Goal: Task Accomplishment & Management: Manage account settings

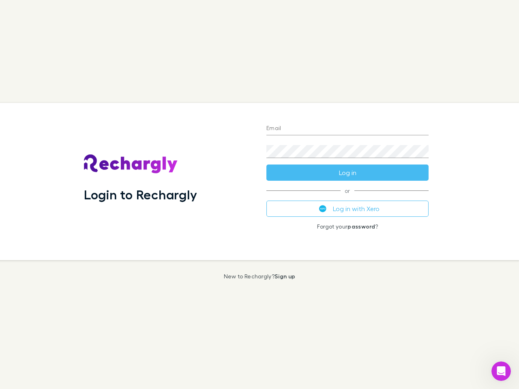
click at [260, 195] on div "Login to Rechargly" at bounding box center [168, 181] width 183 height 157
click at [348, 129] on input "Email" at bounding box center [347, 128] width 162 height 13
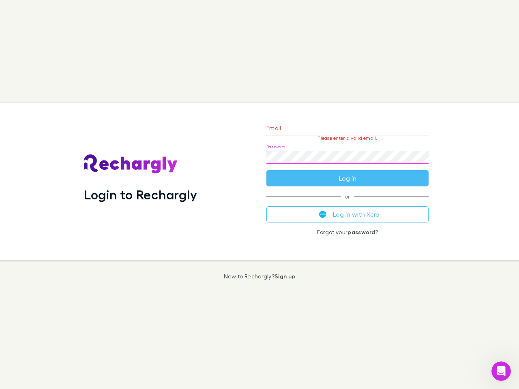
click at [348, 173] on form "Email Please enter a valid email. Password Log in" at bounding box center [347, 151] width 162 height 71
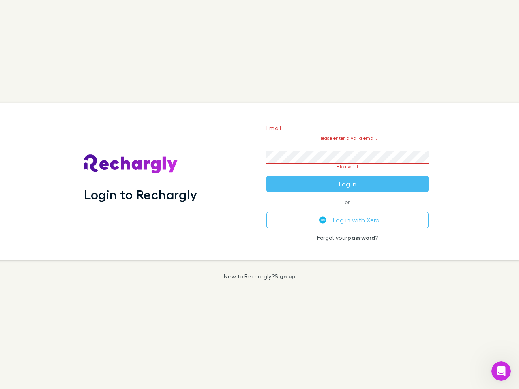
click at [348, 209] on div "Email Please enter a valid email. Password Please fill Log in or Log in with Xe…" at bounding box center [347, 181] width 175 height 157
click at [501, 372] on icon "Open Intercom Messenger" at bounding box center [501, 371] width 13 height 13
